Goal: Check status: Check status

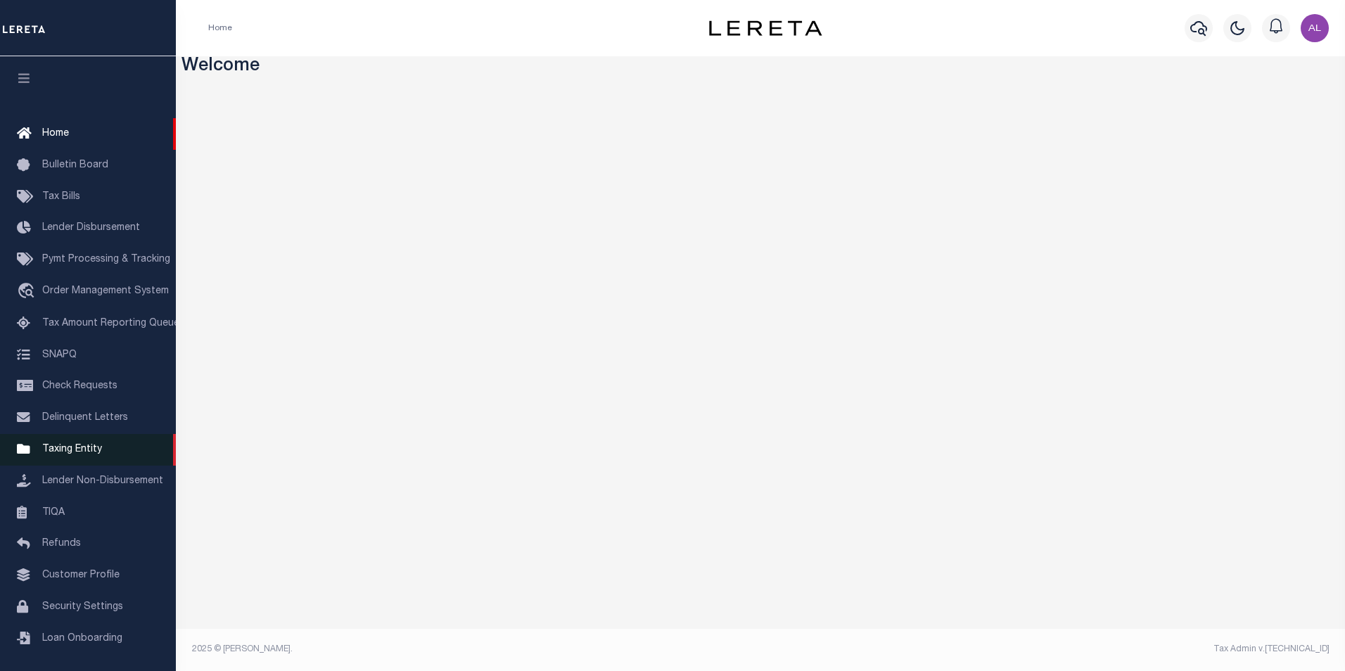
click at [87, 454] on span "Taxing Entity" at bounding box center [72, 450] width 60 height 10
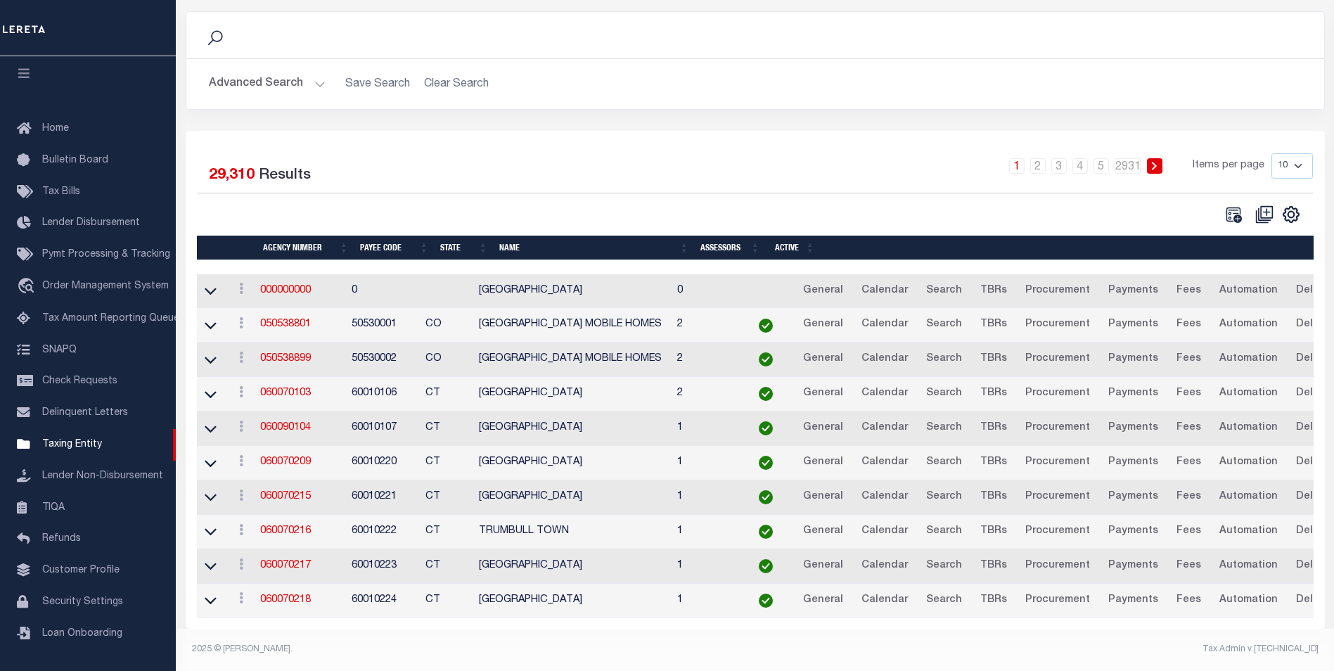
scroll to position [103, 0]
click at [910, 314] on link "Calendar" at bounding box center [884, 325] width 59 height 23
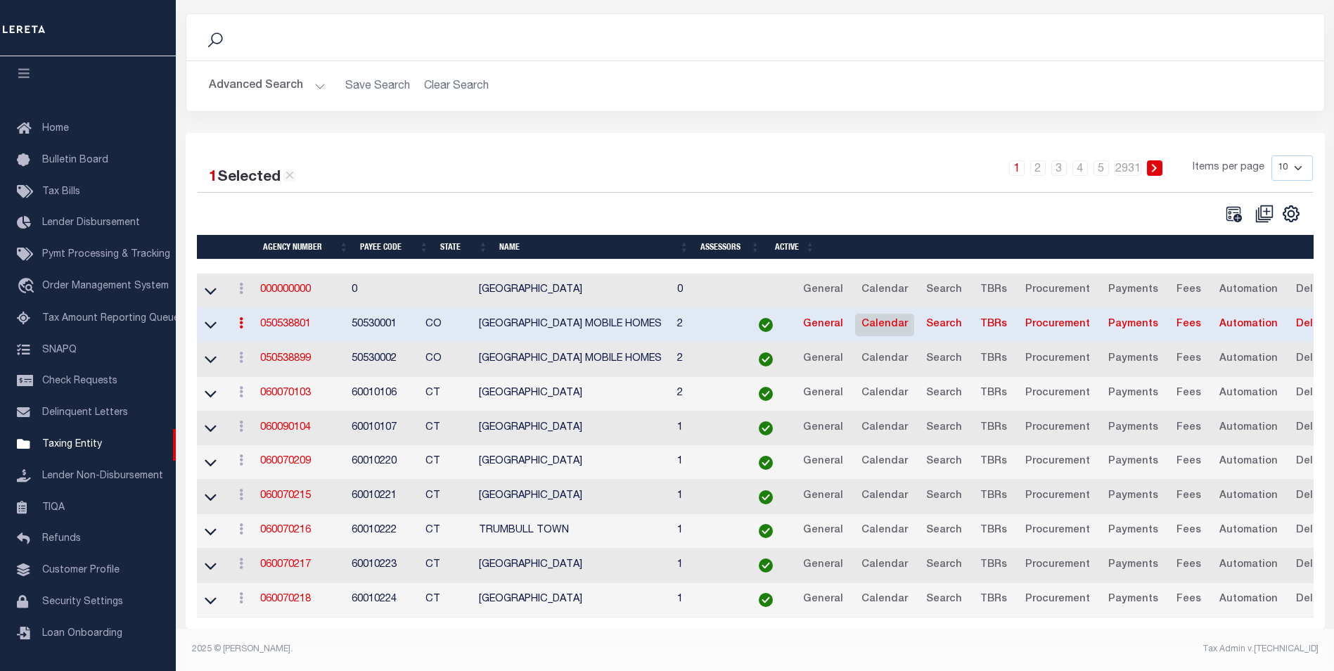
scroll to position [101, 0]
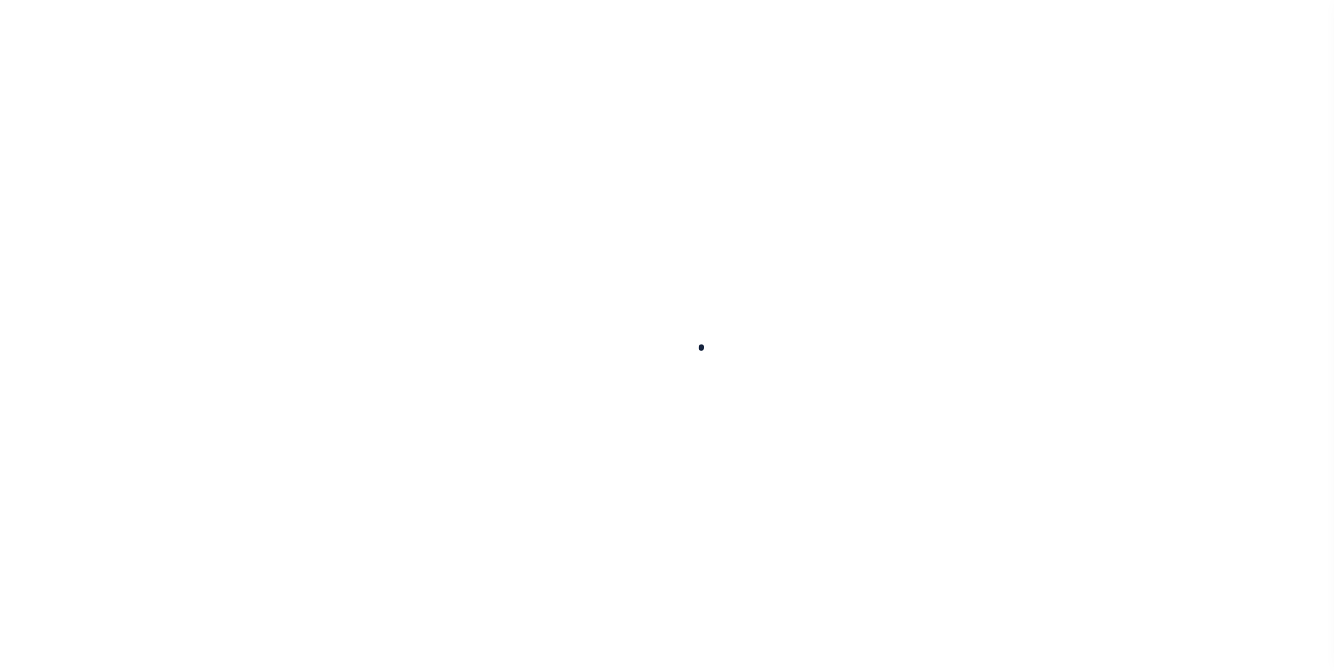
select select
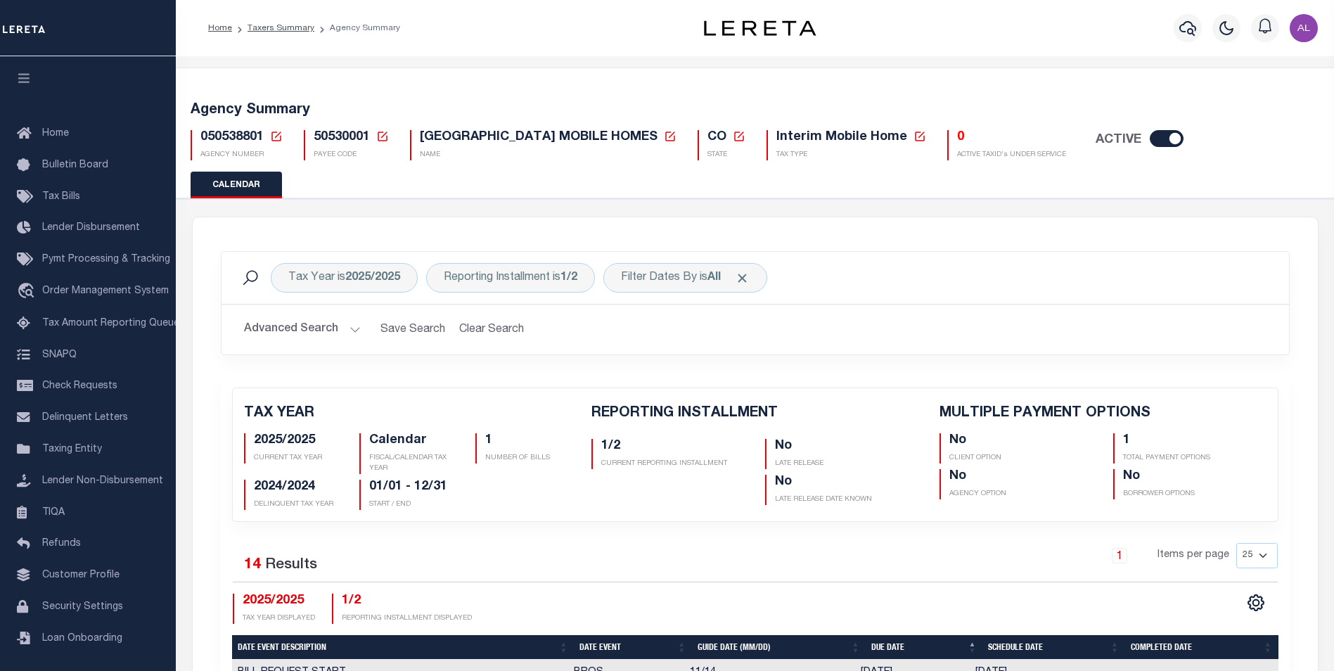
checkbox input "false"
type input "1"
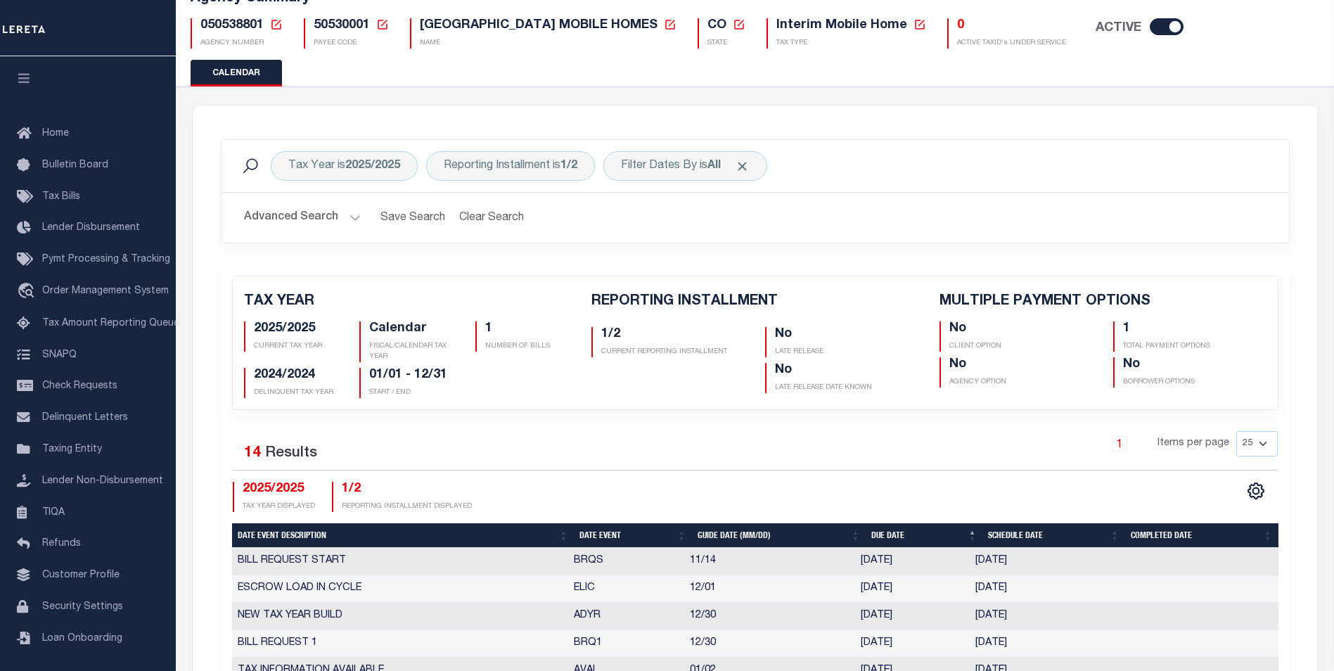
scroll to position [114, 0]
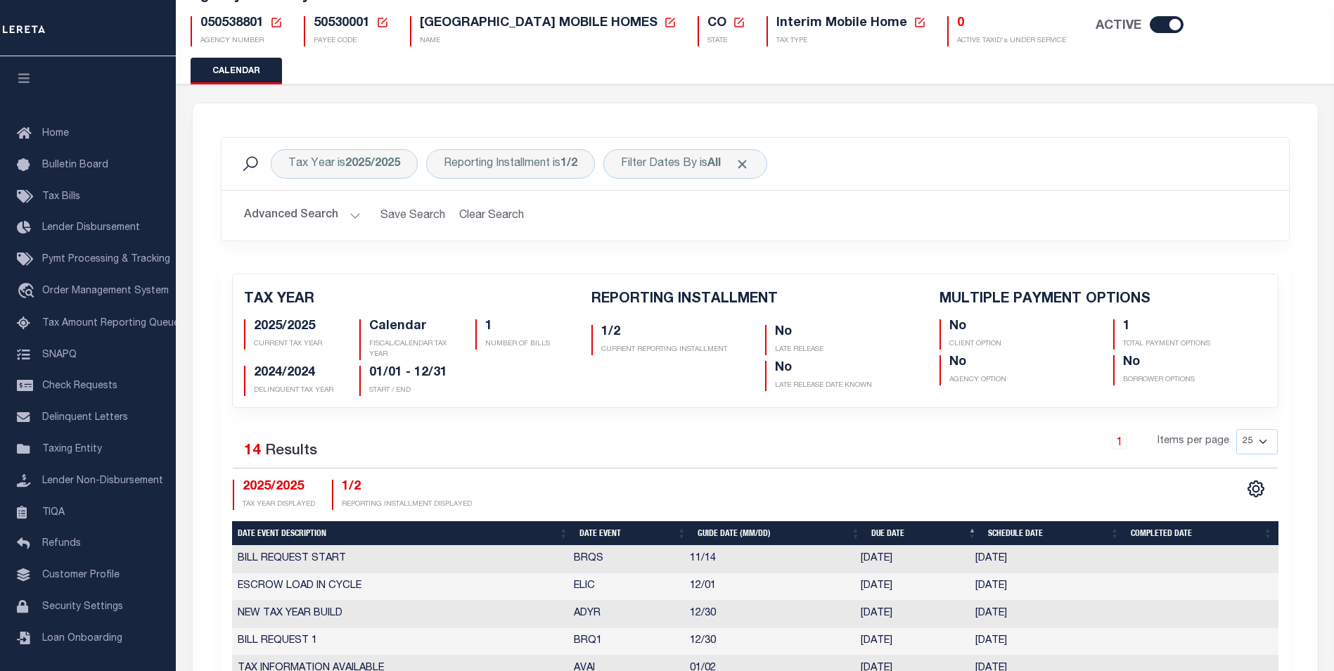
click at [353, 216] on button "Advanced Search" at bounding box center [302, 215] width 117 height 27
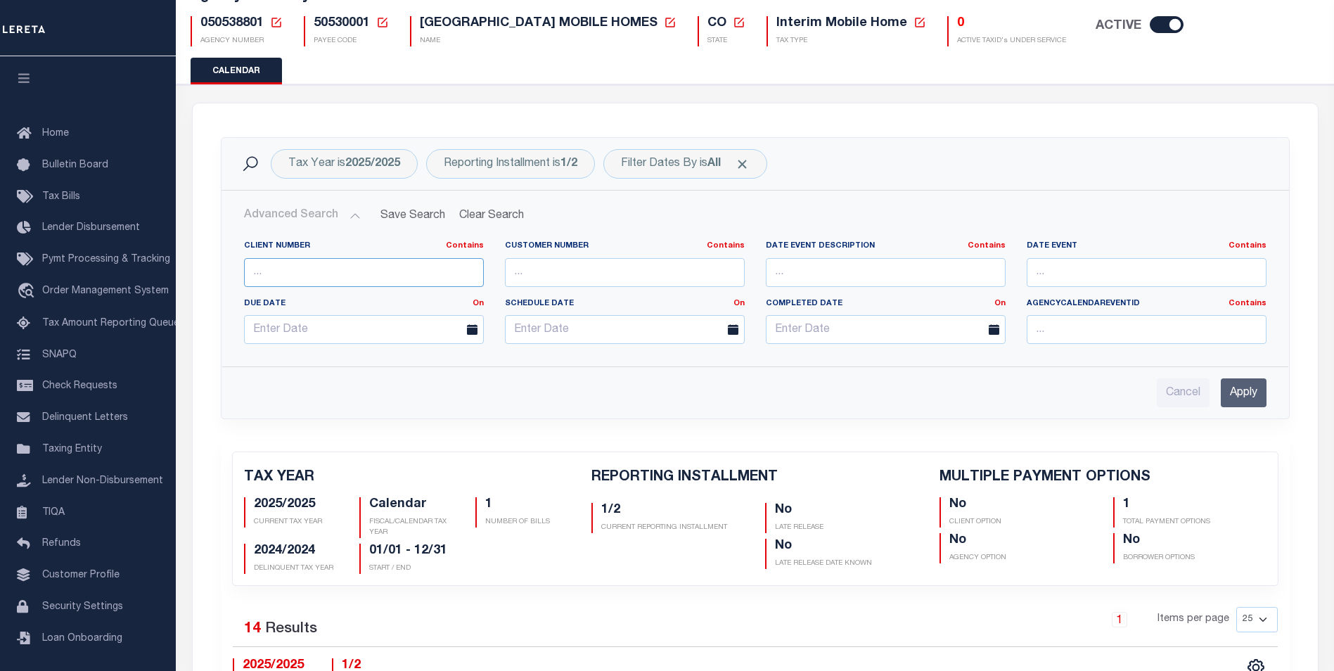
click at [317, 270] on input "text" at bounding box center [364, 272] width 240 height 29
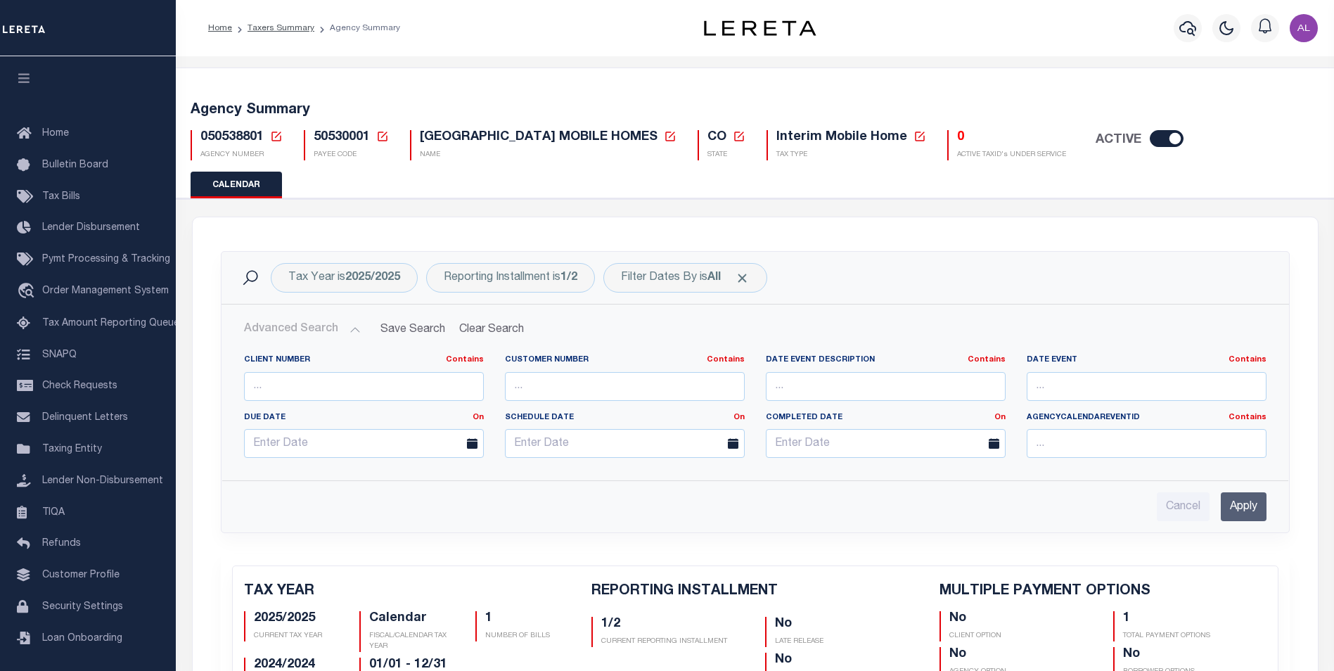
click at [273, 137] on icon at bounding box center [276, 136] width 13 height 13
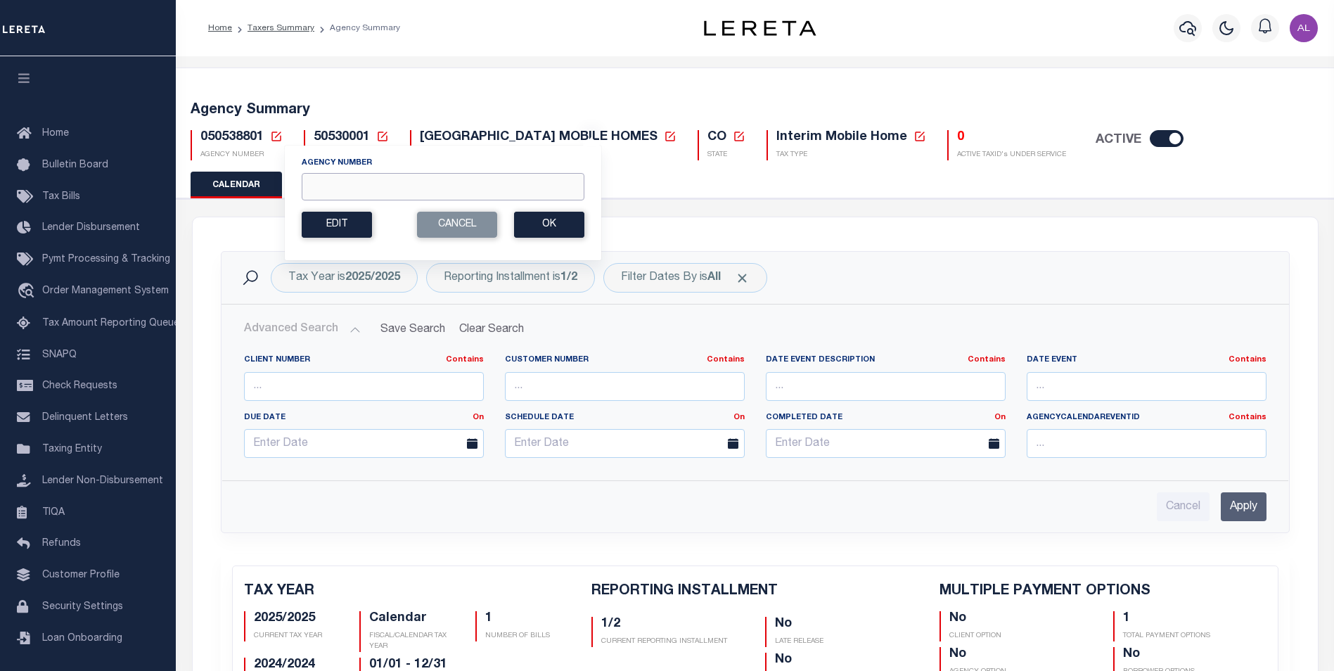
click at [347, 195] on input "Agency Number" at bounding box center [443, 186] width 283 height 27
paste input "360040000"
type input "360040000"
click at [564, 218] on button "Ok" at bounding box center [549, 225] width 70 height 26
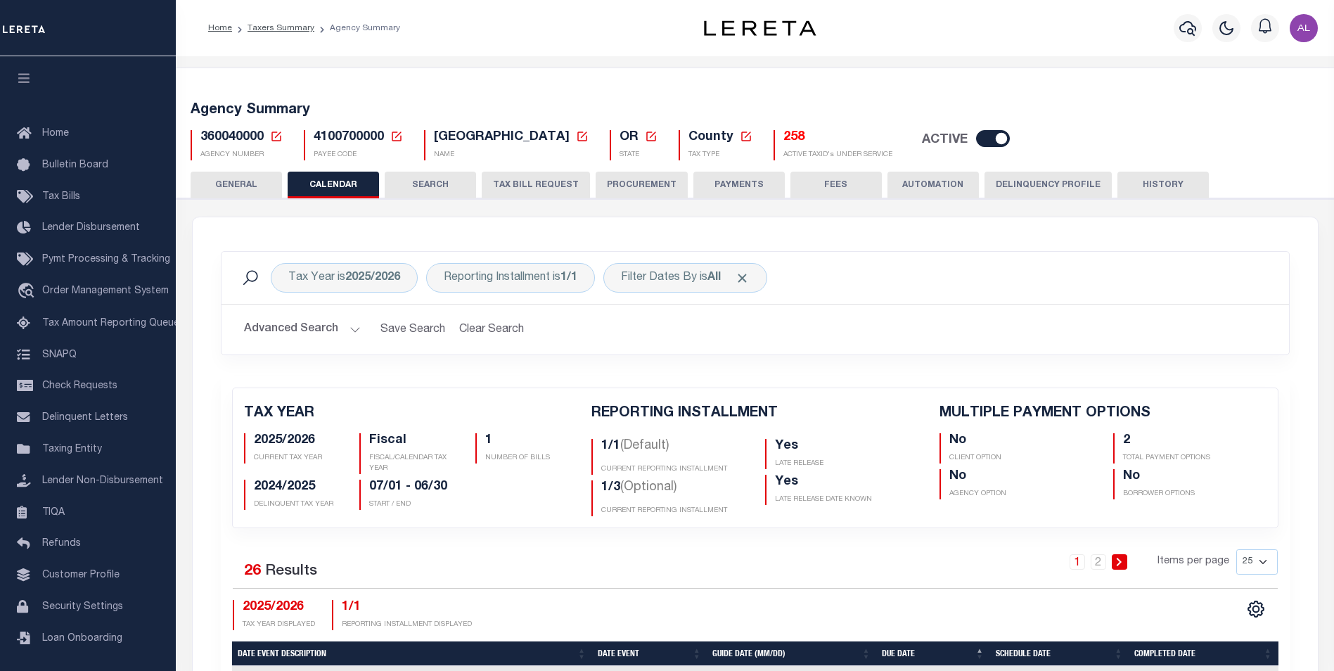
checkbox input "false"
type input "2"
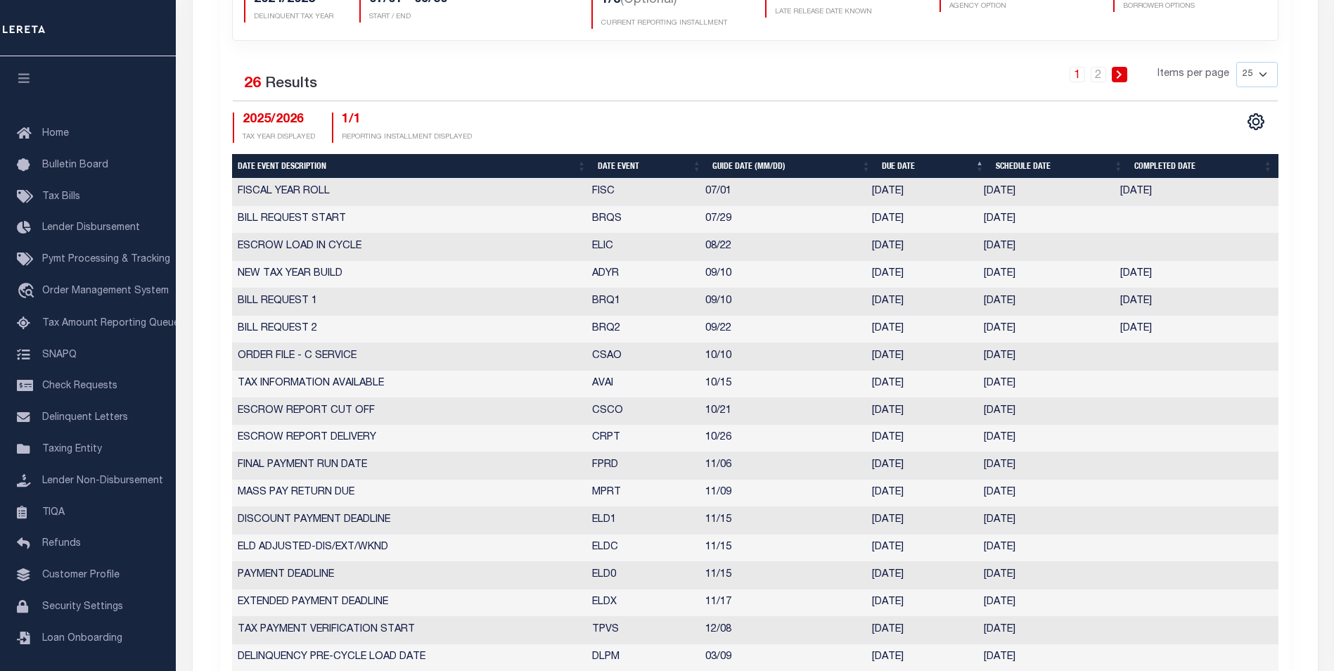
scroll to position [492, 0]
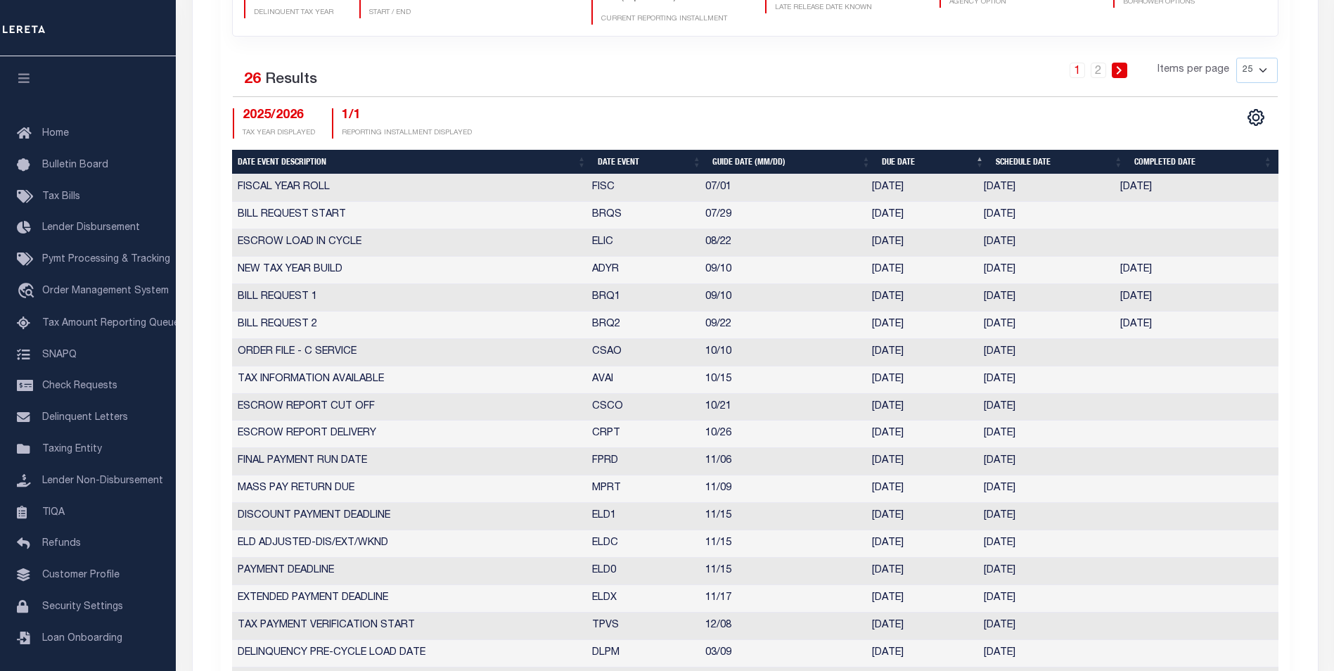
drag, startPoint x: 238, startPoint y: 296, endPoint x: 1209, endPoint y: 332, distance: 971.5
click at [1209, 332] on tbody "FISCAL YEAR ROLL FISC 07/01 [DATE] [DATE] [DATE] 5653342 BILL REQUEST START BRQ…" at bounding box center [755, 516] width 1047 height 684
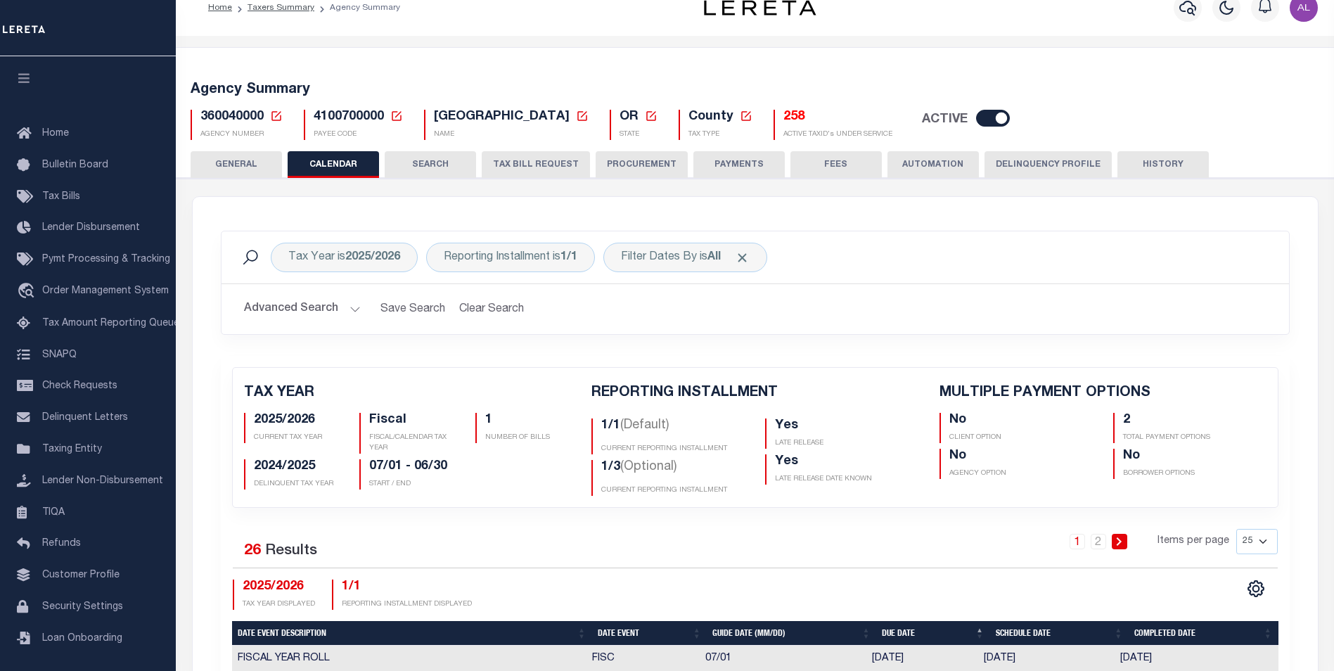
scroll to position [18, 0]
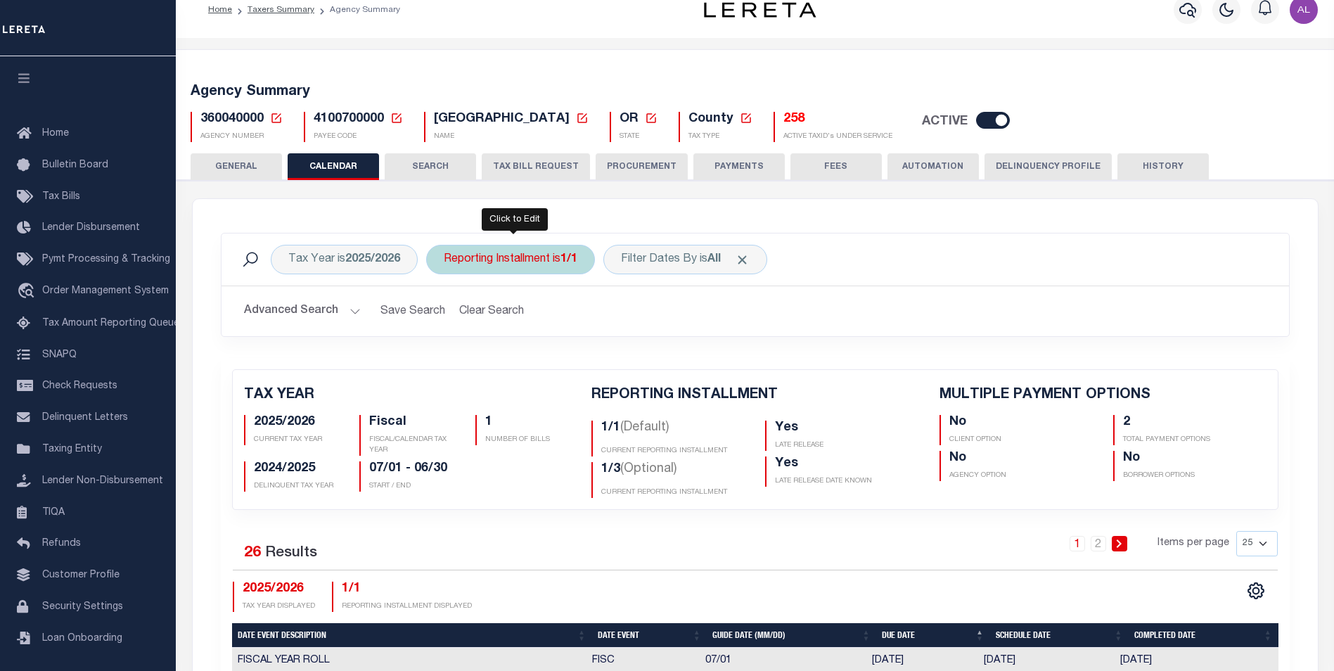
click at [518, 253] on div "Reporting Installment is 1/1" at bounding box center [510, 260] width 169 height 30
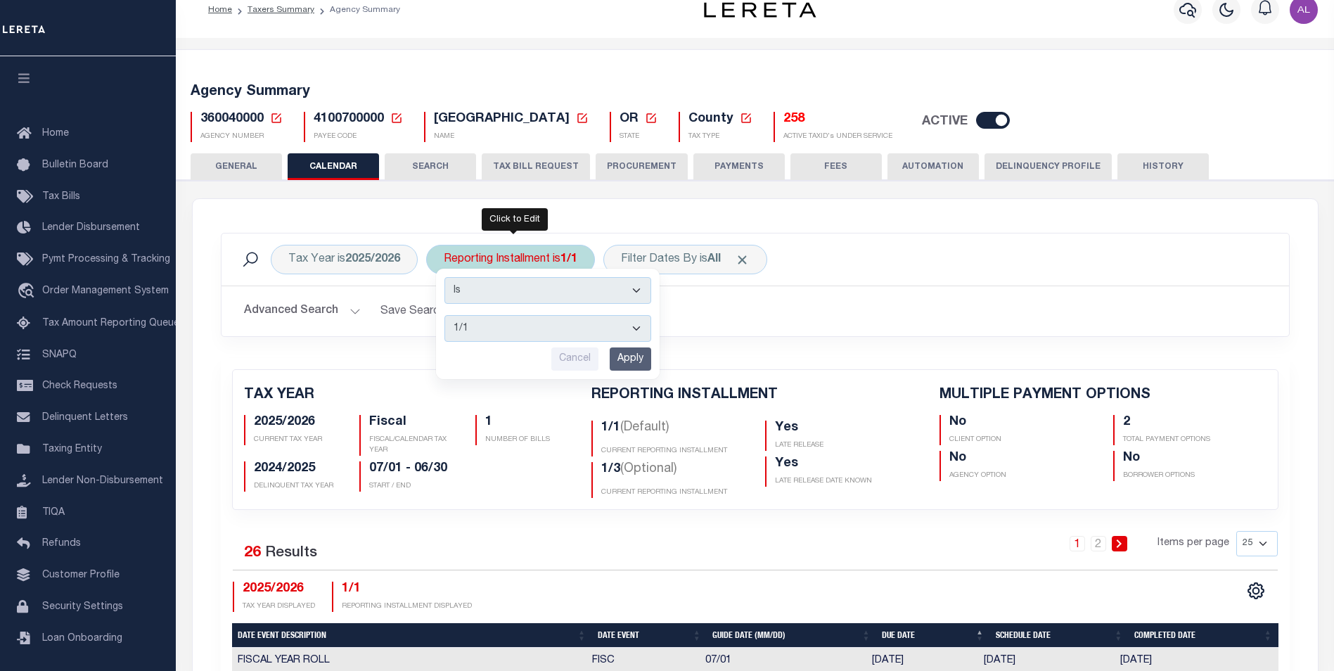
click at [592, 333] on select "1/1 1/3 2/3 3/3" at bounding box center [548, 328] width 207 height 27
select select "1/3"
click at [445, 315] on select "1/1 1/3 2/3 3/3" at bounding box center [548, 328] width 207 height 27
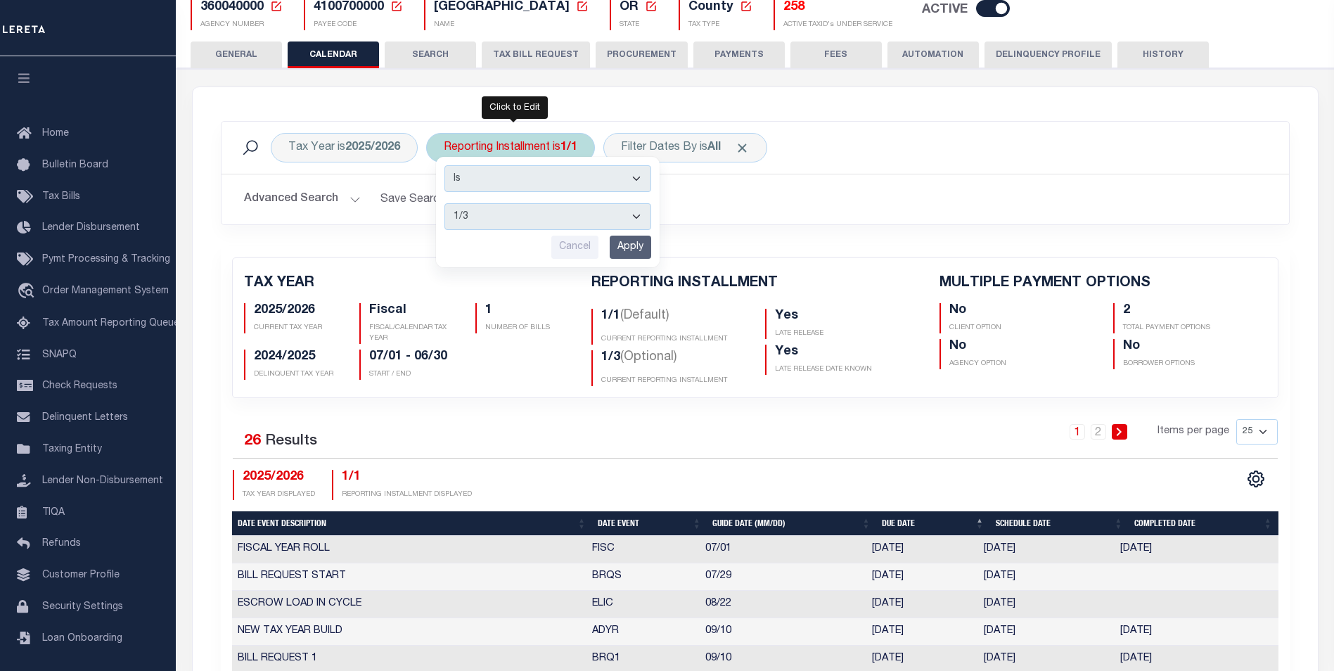
scroll to position [129, 0]
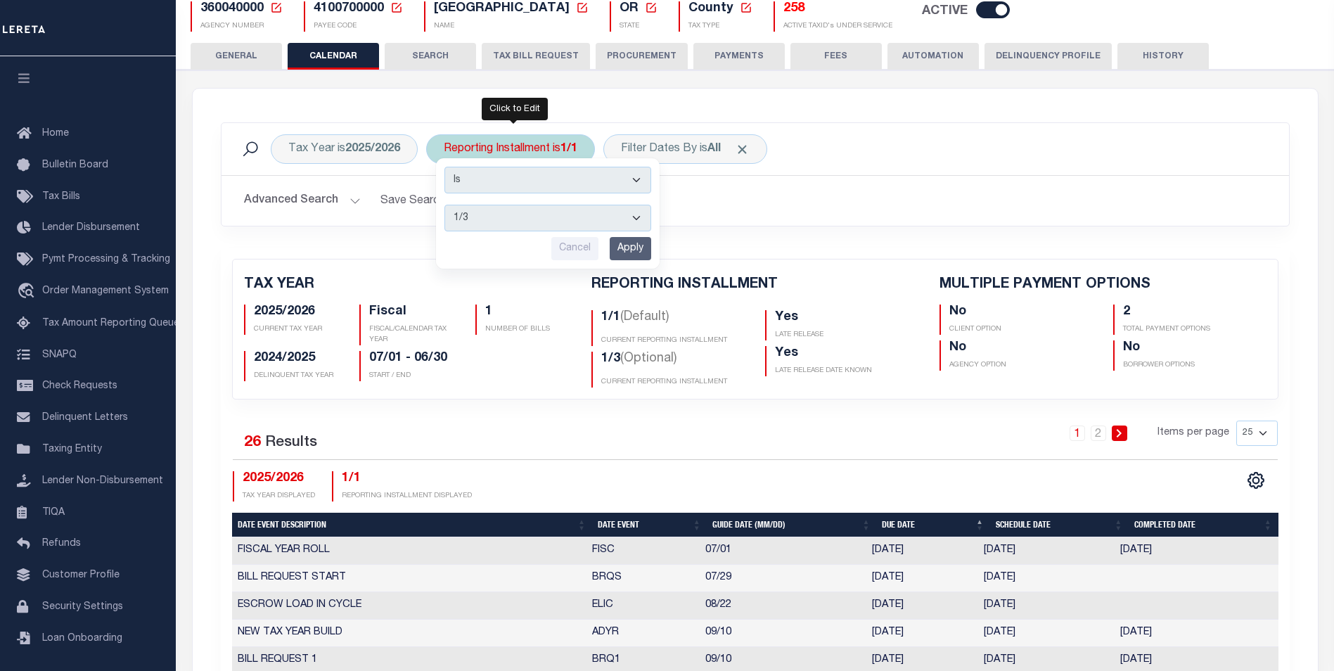
click at [573, 210] on select "1/1 1/3 2/3 3/3" at bounding box center [548, 218] width 207 height 27
click at [572, 210] on select "1/1 1/3 2/3 3/3" at bounding box center [548, 218] width 207 height 27
click at [641, 248] on input "Apply" at bounding box center [631, 248] width 42 height 23
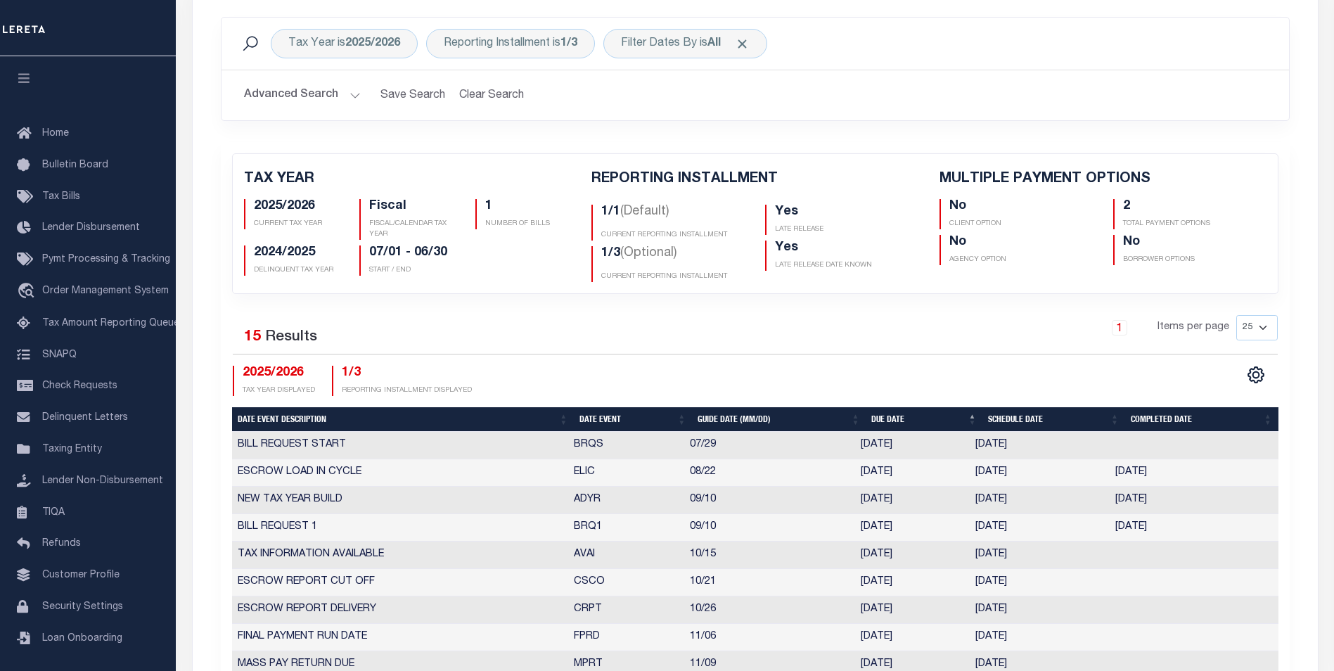
scroll to position [229, 0]
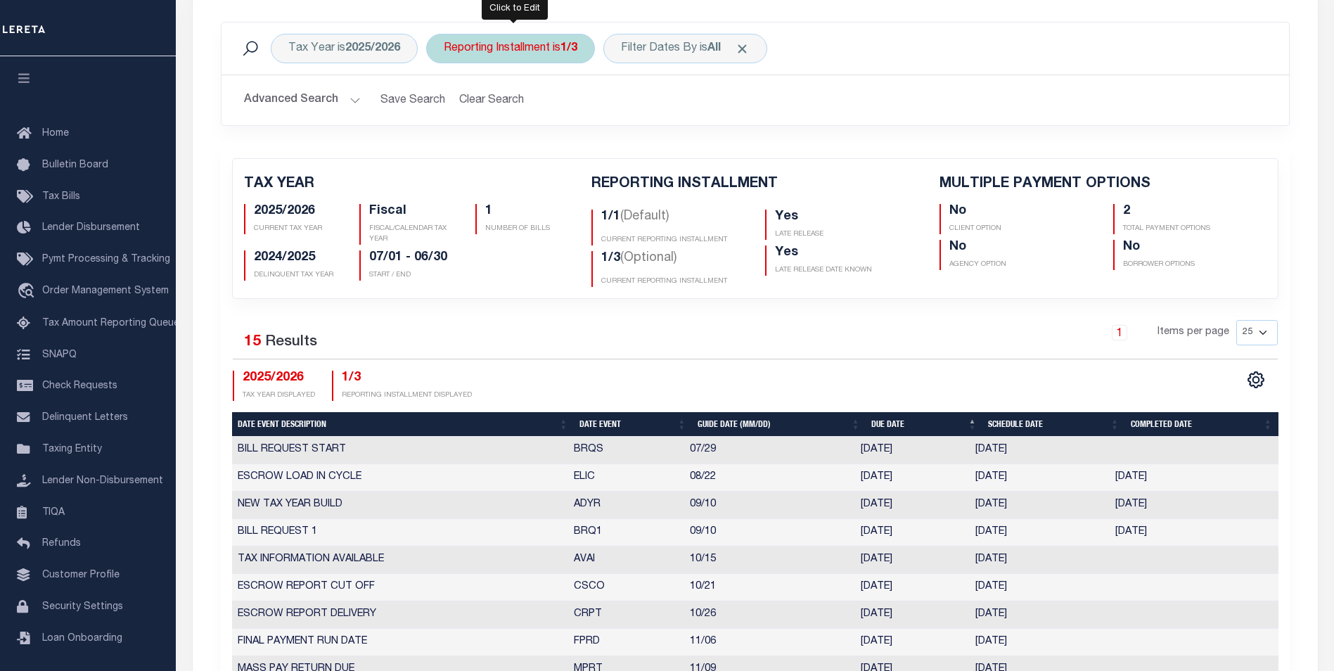
click at [571, 53] on b "1/3" at bounding box center [569, 48] width 17 height 11
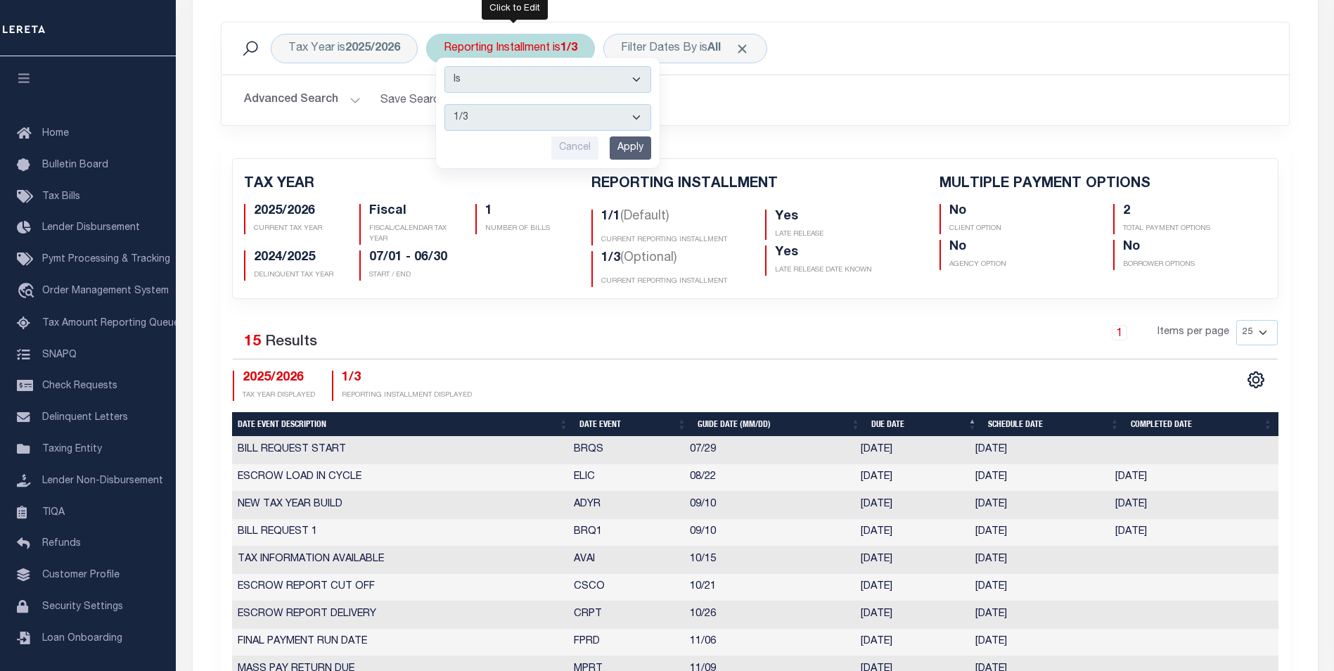
click at [618, 107] on select "1/1 1/3 2/3 3/3" at bounding box center [548, 117] width 207 height 27
select select "2/3"
click at [445, 104] on select "1/1 1/3 2/3 3/3" at bounding box center [548, 117] width 207 height 27
click at [637, 148] on input "Apply" at bounding box center [631, 147] width 42 height 23
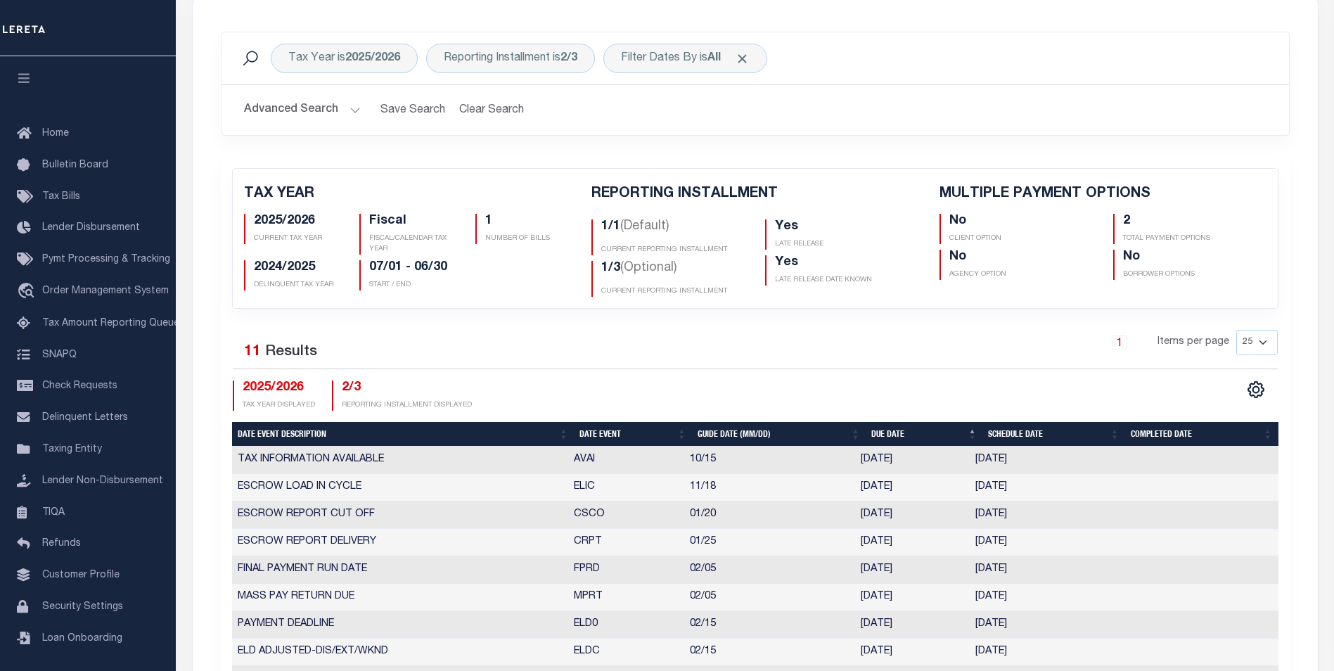
scroll to position [209, 0]
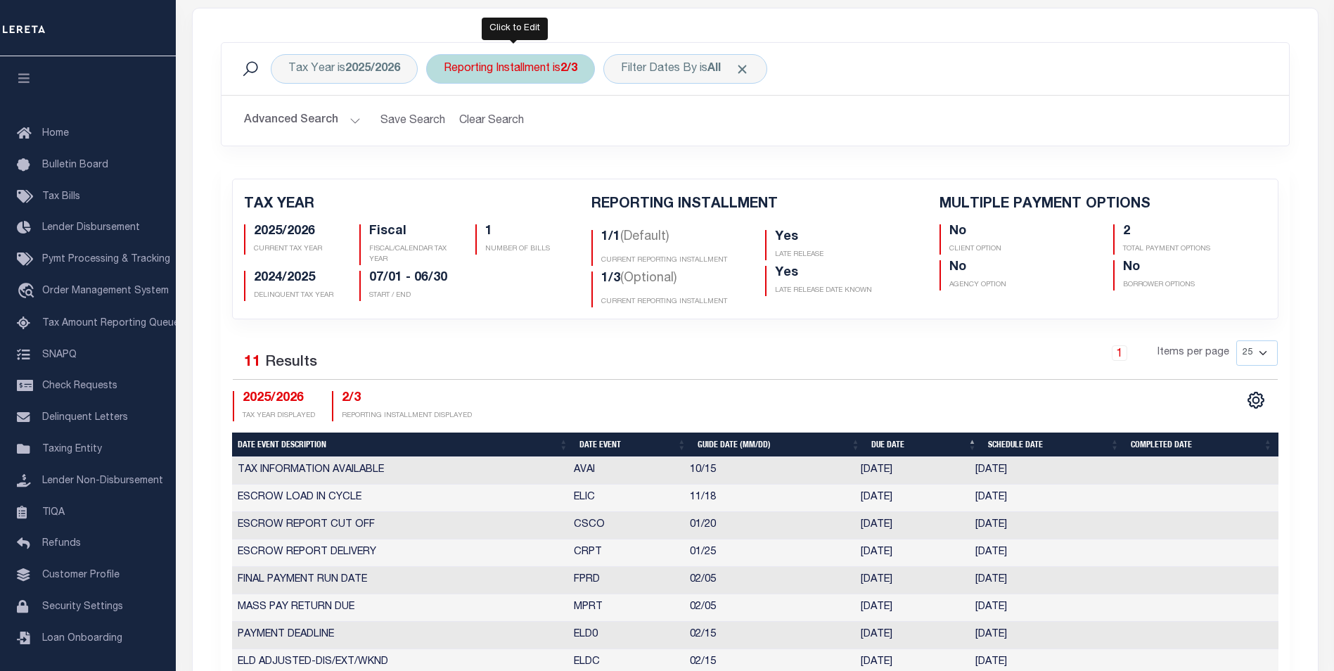
click at [541, 69] on div "Reporting Installment is 2/3" at bounding box center [510, 69] width 169 height 30
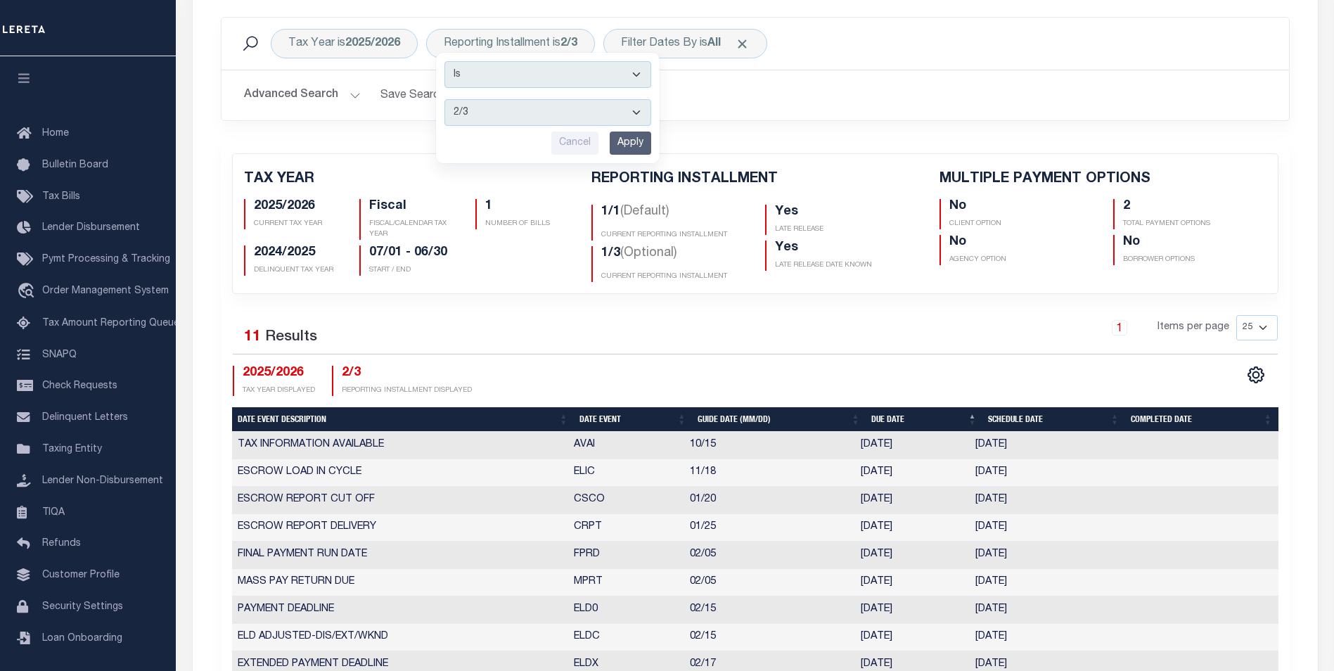
scroll to position [234, 0]
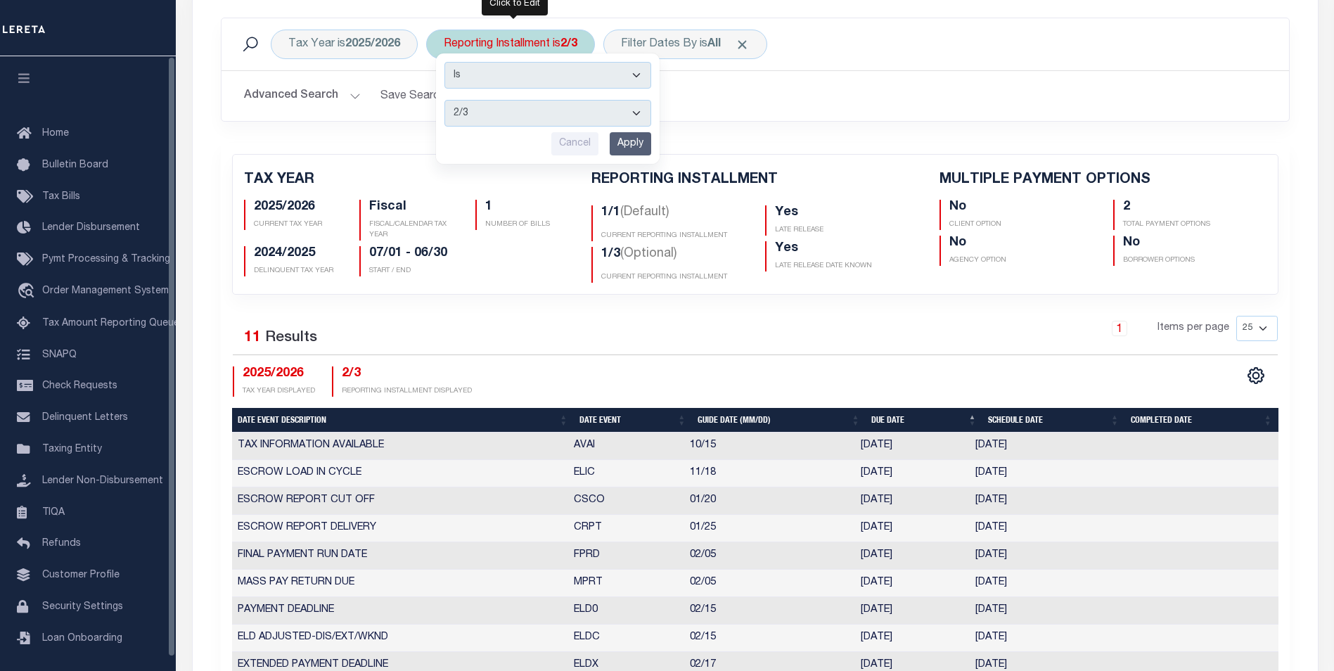
click at [514, 113] on select "1/1 1/3 2/3 3/3" at bounding box center [548, 113] width 207 height 27
select select "1/1"
click at [445, 100] on select "1/1 1/3 2/3 3/3" at bounding box center [548, 113] width 207 height 27
click at [644, 145] on input "Apply" at bounding box center [631, 143] width 42 height 23
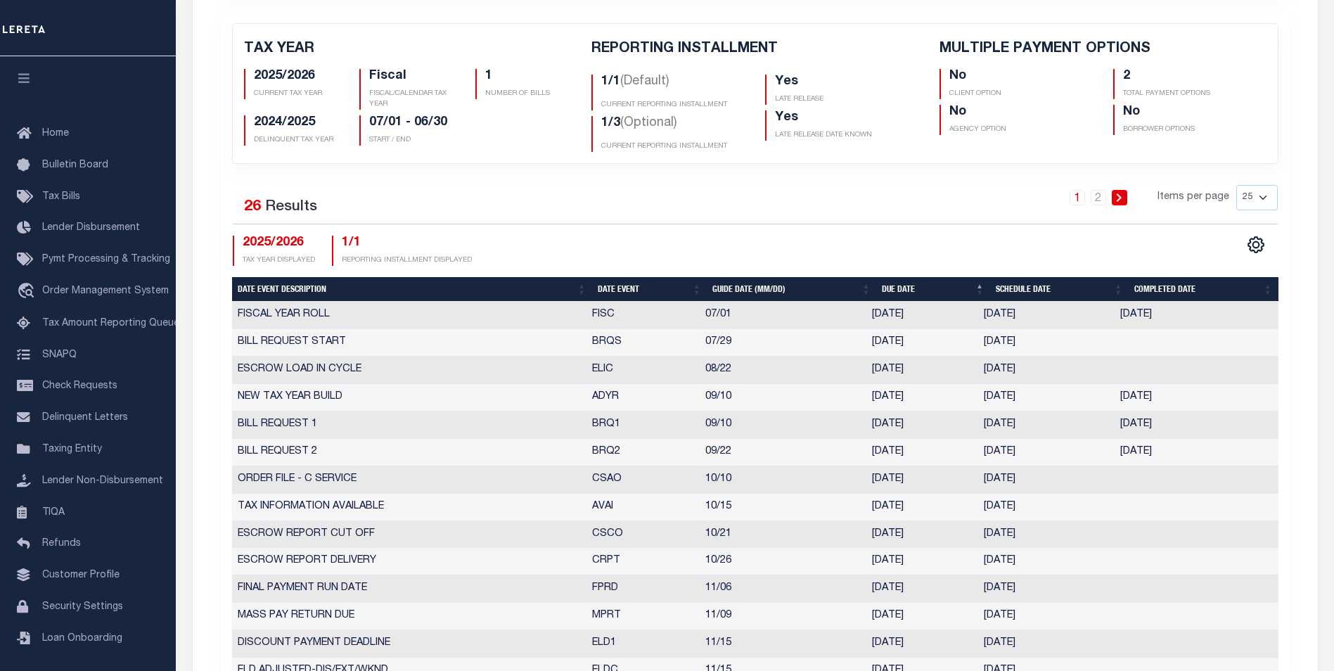
scroll to position [368, 0]
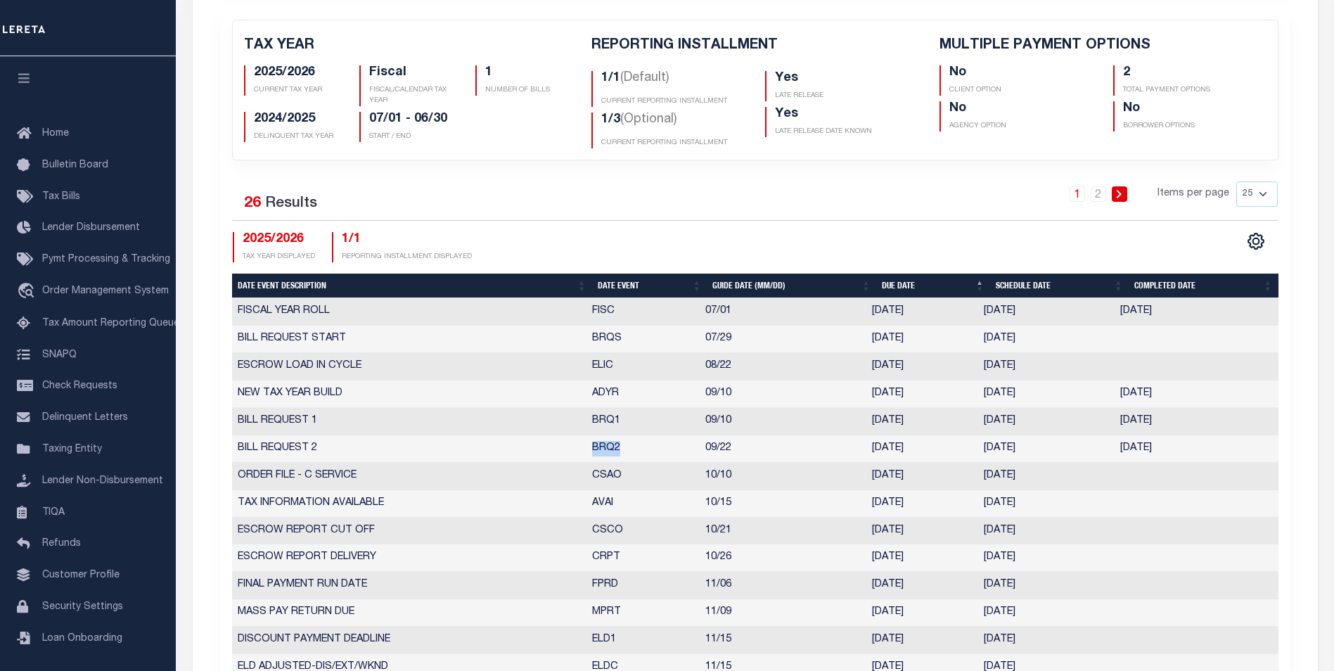
drag, startPoint x: 635, startPoint y: 451, endPoint x: 572, endPoint y: 448, distance: 62.7
click at [572, 448] on tr "BILL REQUEST 2 BRQ2 09/22 [DATE] [DATE] [DATE] 10492556" at bounding box center [755, 448] width 1047 height 27
copy tr "BRQ2"
